Goal: Information Seeking & Learning: Learn about a topic

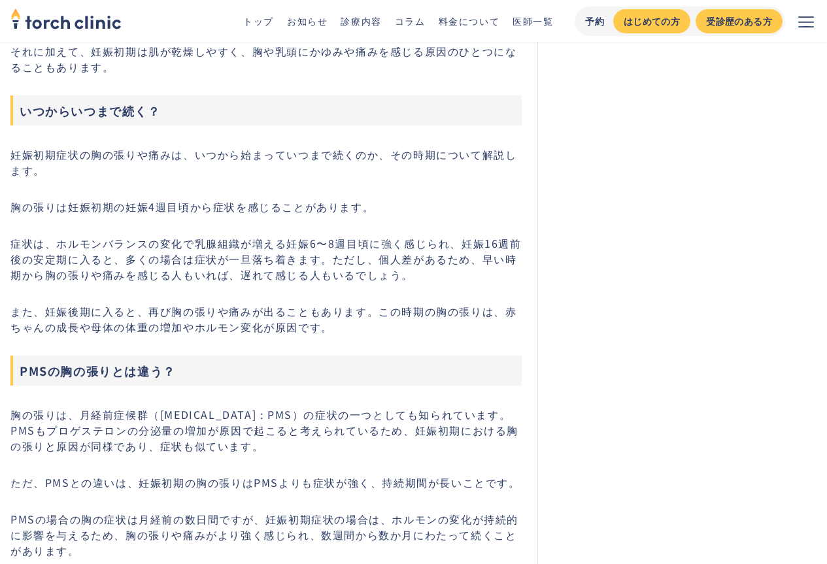
scroll to position [1176, 0]
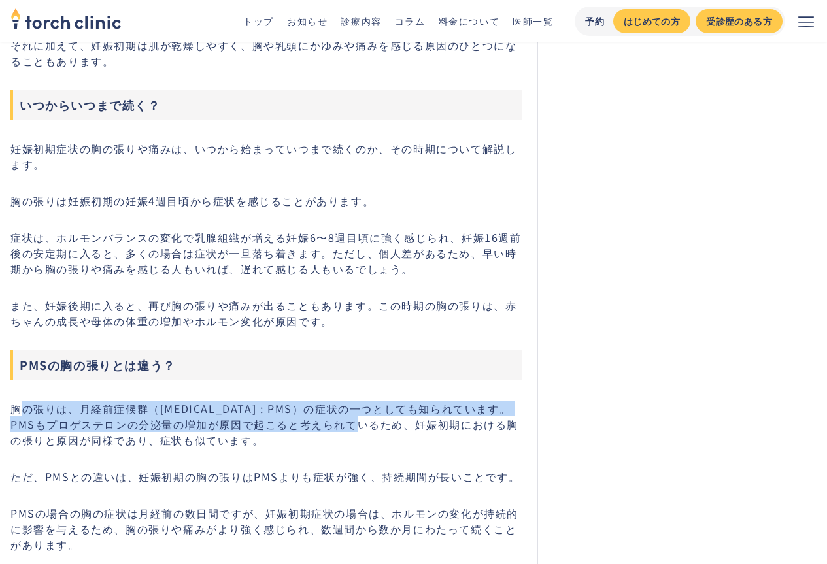
drag, startPoint x: 18, startPoint y: 399, endPoint x: 299, endPoint y: 419, distance: 281.7
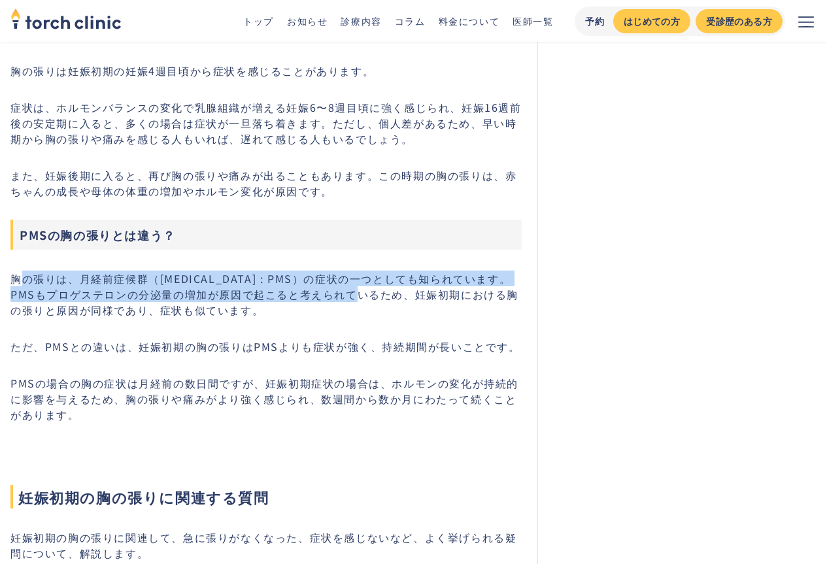
scroll to position [1307, 0]
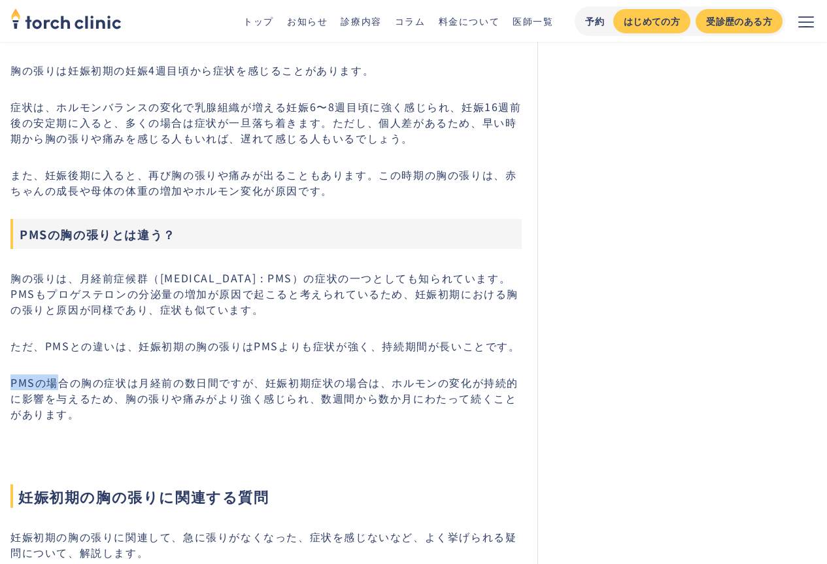
drag, startPoint x: 4, startPoint y: 357, endPoint x: 61, endPoint y: 356, distance: 56.9
drag, startPoint x: 20, startPoint y: 344, endPoint x: 74, endPoint y: 349, distance: 54.5
click at [74, 349] on p "ただ、PMSとの違いは、妊娠初期の胸の張りはPMSよりも症状が強く、持続期間が長いことです。" at bounding box center [265, 346] width 511 height 16
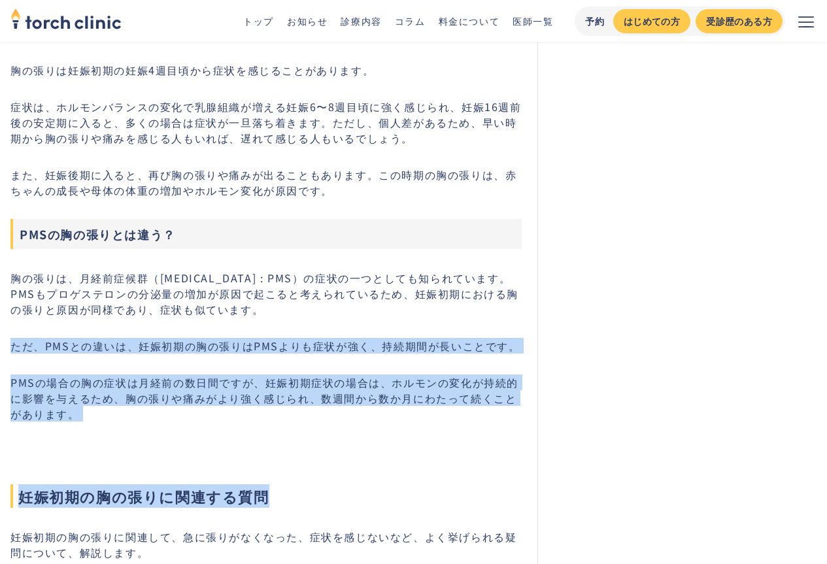
drag, startPoint x: 14, startPoint y: 348, endPoint x: 328, endPoint y: 423, distance: 323.0
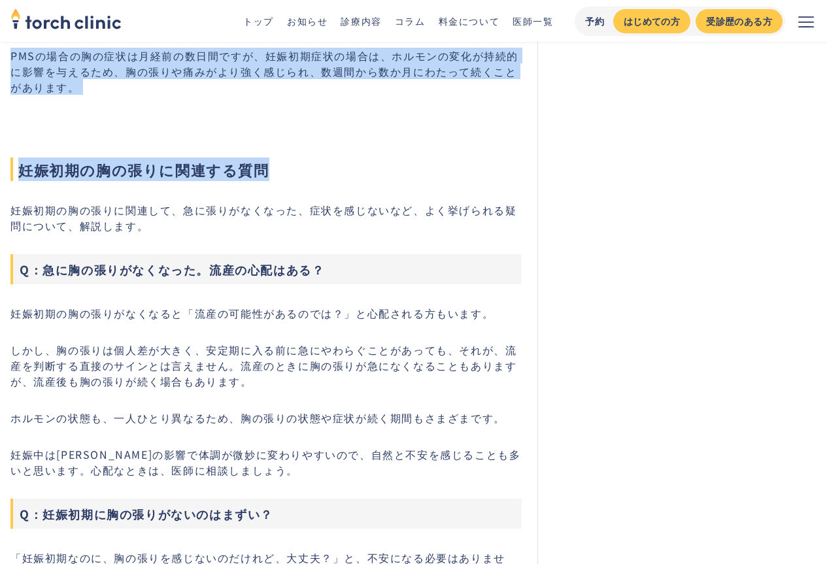
scroll to position [1699, 0]
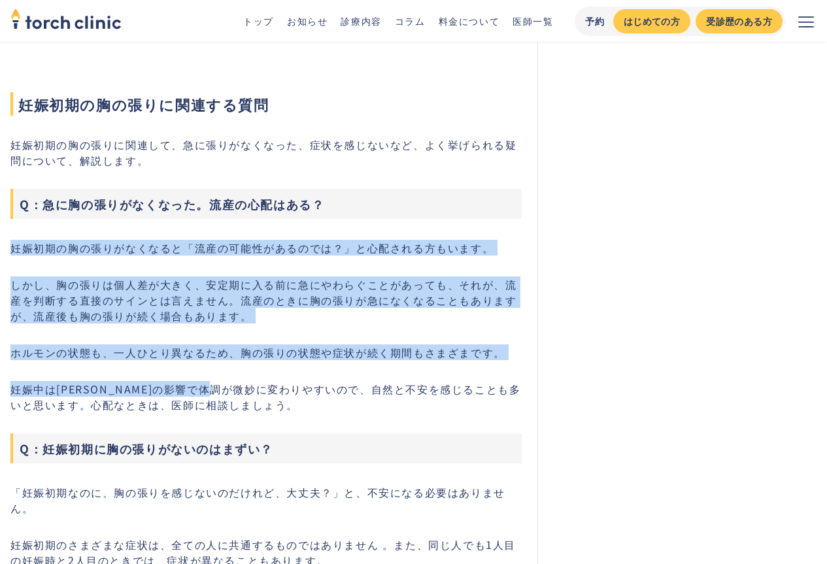
drag, startPoint x: 8, startPoint y: 242, endPoint x: 276, endPoint y: 391, distance: 307.5
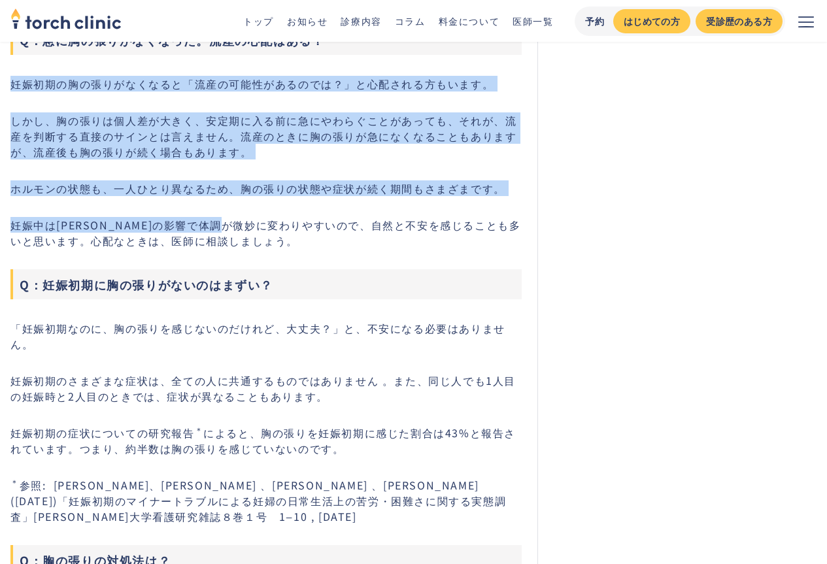
scroll to position [1895, 0]
